Goal: Information Seeking & Learning: Learn about a topic

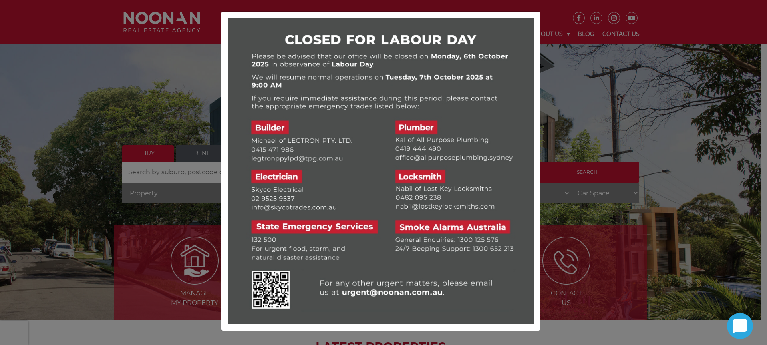
click at [604, 80] on div at bounding box center [383, 172] width 767 height 345
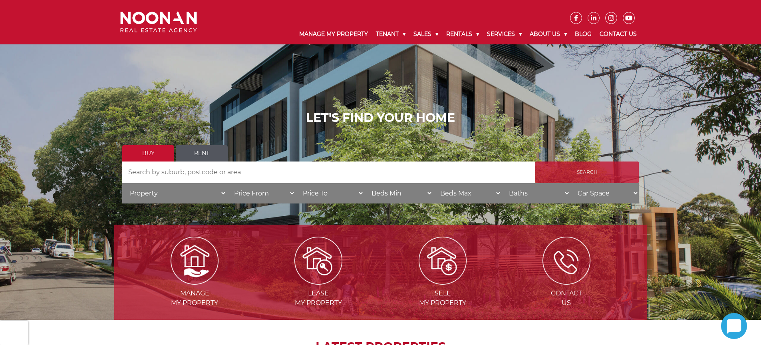
click at [571, 171] on input "Search" at bounding box center [586, 172] width 103 height 22
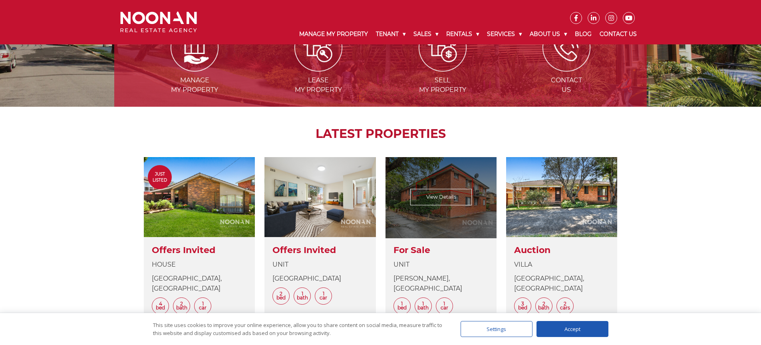
scroll to position [250, 0]
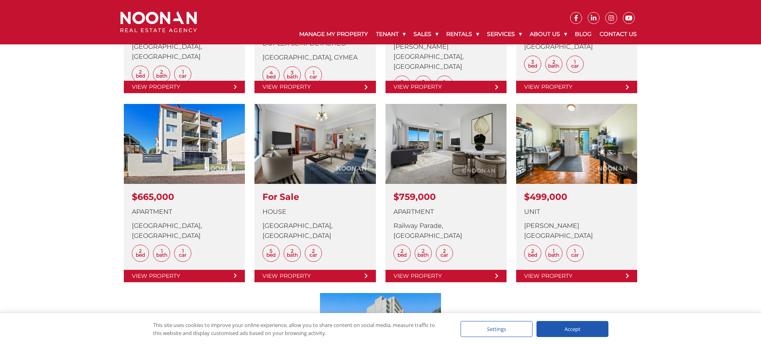
scroll to position [566, 0]
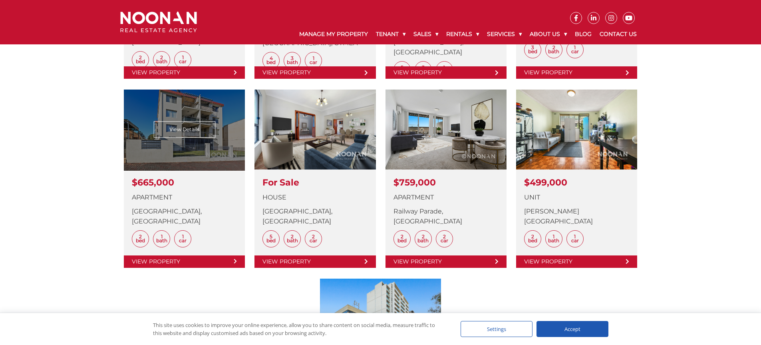
click at [163, 137] on link at bounding box center [184, 178] width 121 height 178
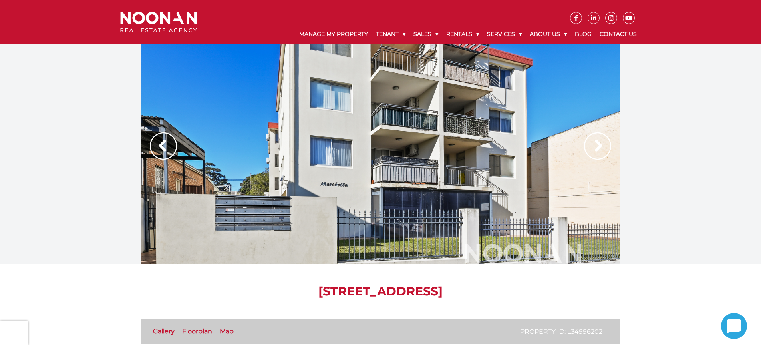
click at [609, 143] on img at bounding box center [597, 145] width 27 height 27
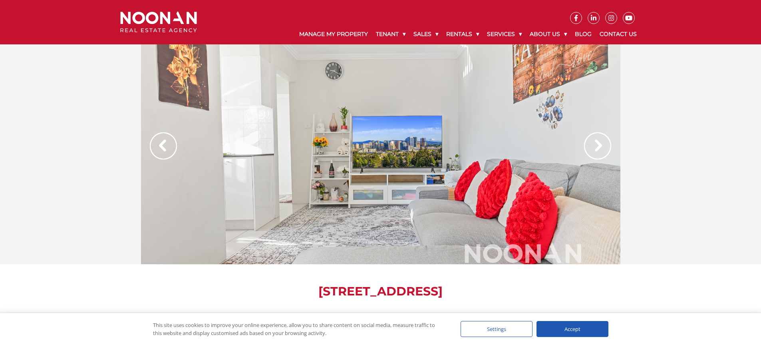
click at [603, 145] on img at bounding box center [597, 145] width 27 height 27
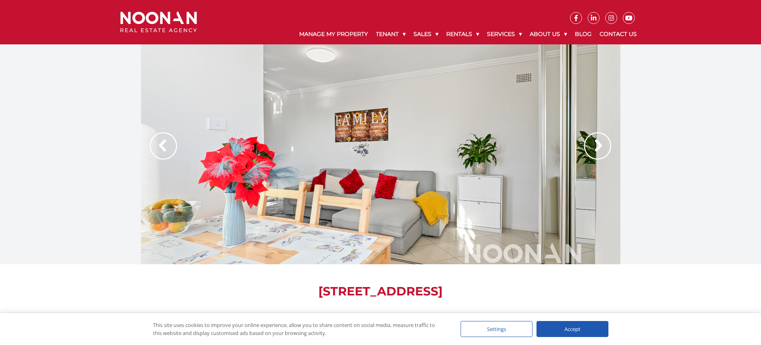
click at [603, 144] on img at bounding box center [597, 145] width 27 height 27
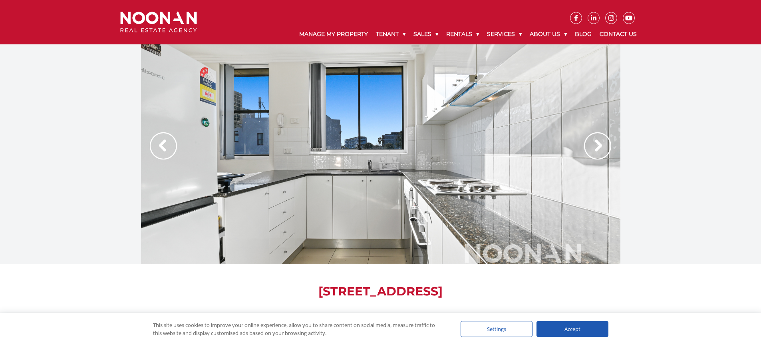
click at [603, 144] on img at bounding box center [597, 145] width 27 height 27
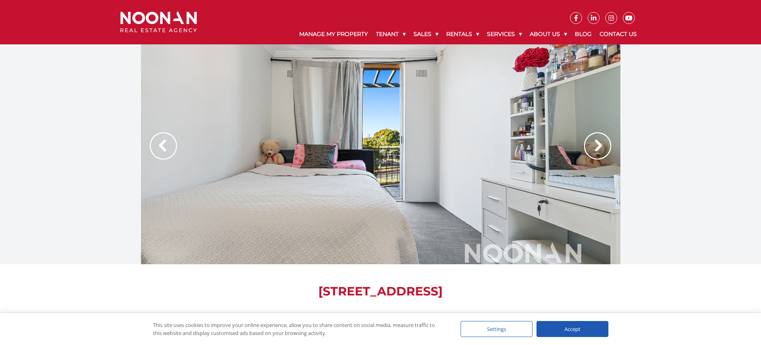
click at [603, 144] on img at bounding box center [597, 145] width 27 height 27
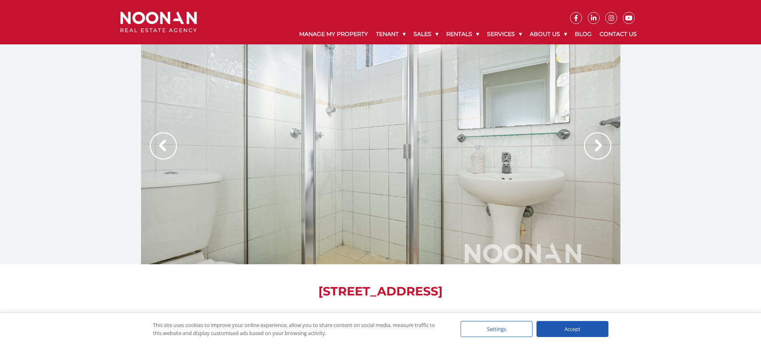
click at [603, 144] on img at bounding box center [597, 145] width 27 height 27
